Goal: Task Accomplishment & Management: Manage account settings

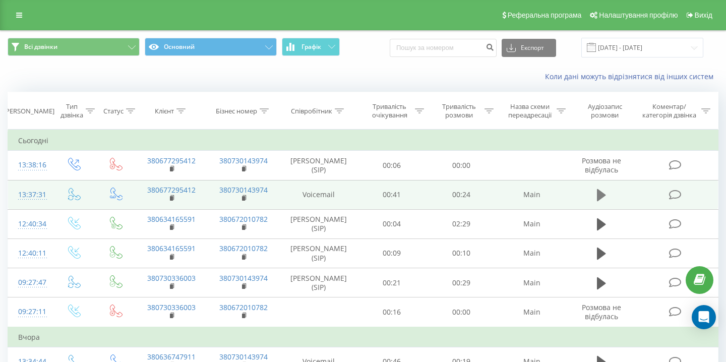
click at [603, 193] on icon at bounding box center [601, 195] width 9 height 12
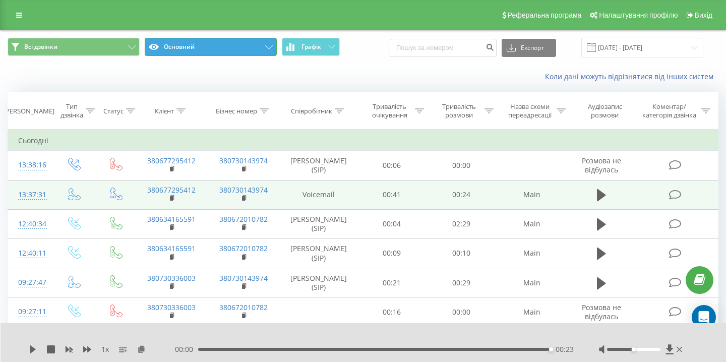
click at [187, 45] on button "Основний" at bounding box center [211, 47] width 132 height 18
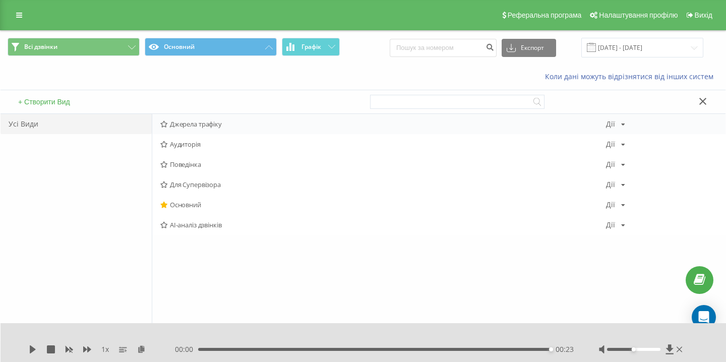
click at [164, 122] on icon at bounding box center [164, 124] width 8 height 7
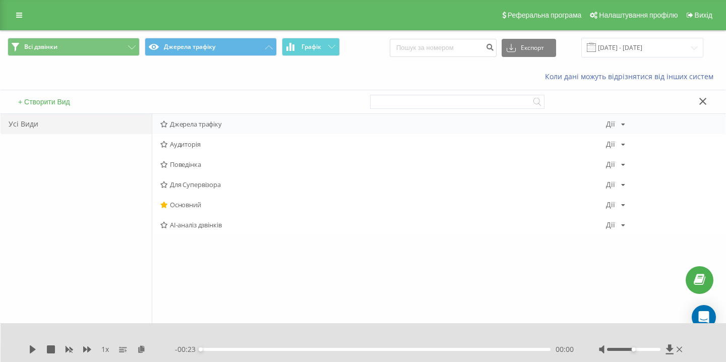
click at [181, 123] on span "Джерела трафіку" at bounding box center [383, 124] width 446 height 7
